Goal: Transaction & Acquisition: Purchase product/service

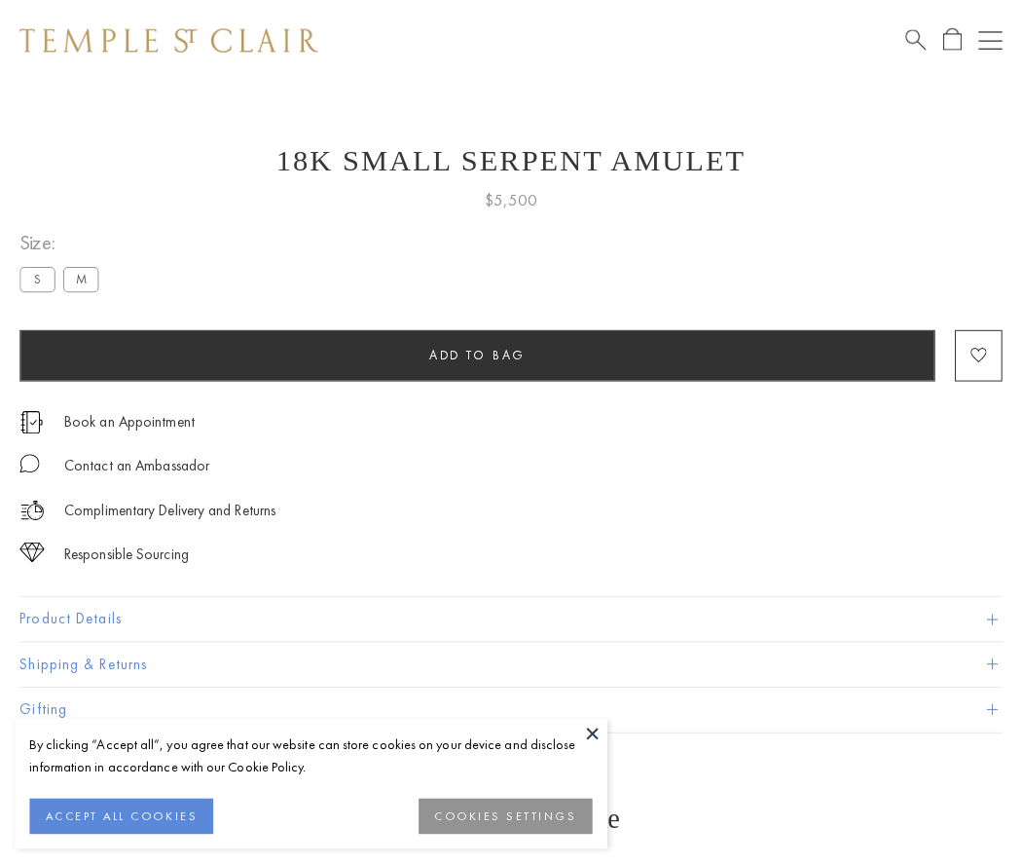
scroll to position [78, 0]
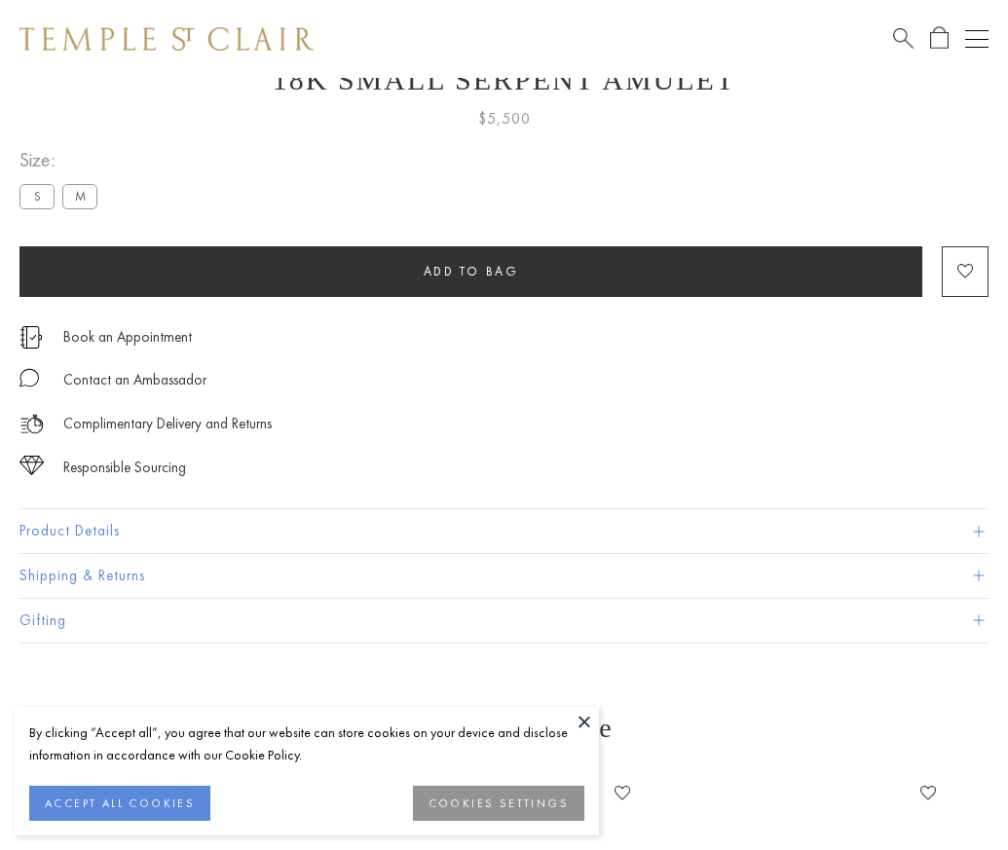
click at [470, 271] on span "Add to bag" at bounding box center [471, 271] width 95 height 17
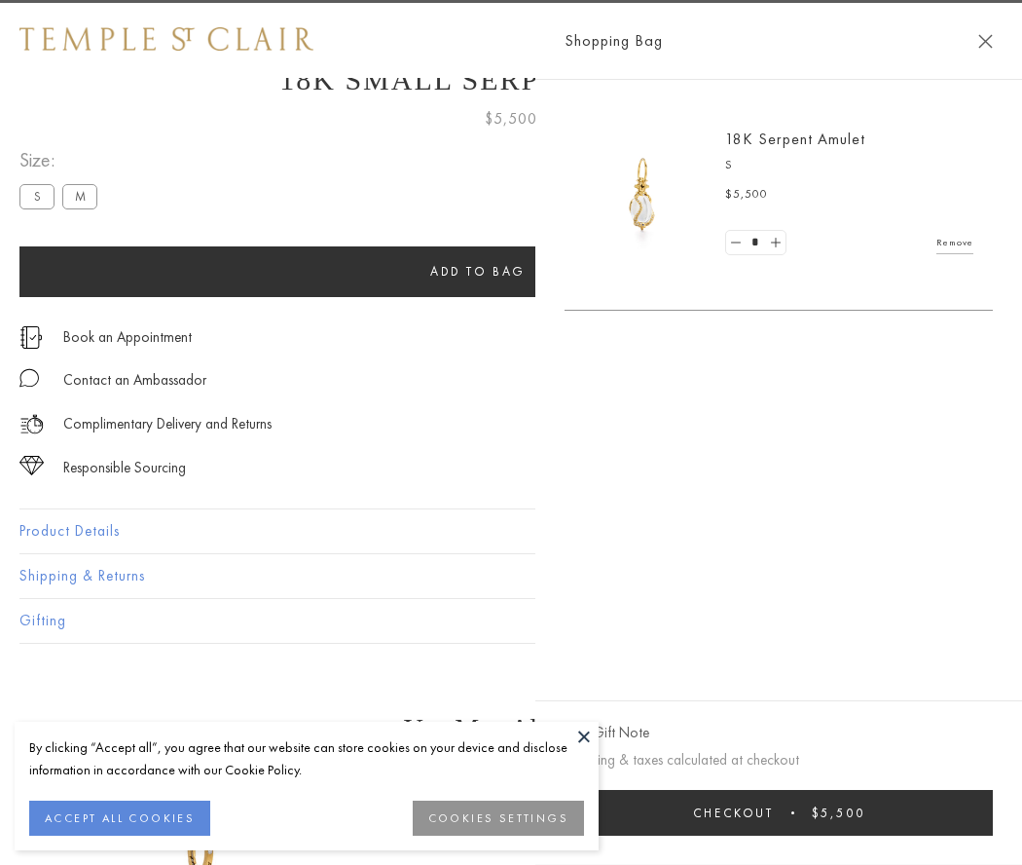
click at [828, 812] on button "Checkout $5,500" at bounding box center [779, 813] width 428 height 46
